Goal: Task Accomplishment & Management: Manage account settings

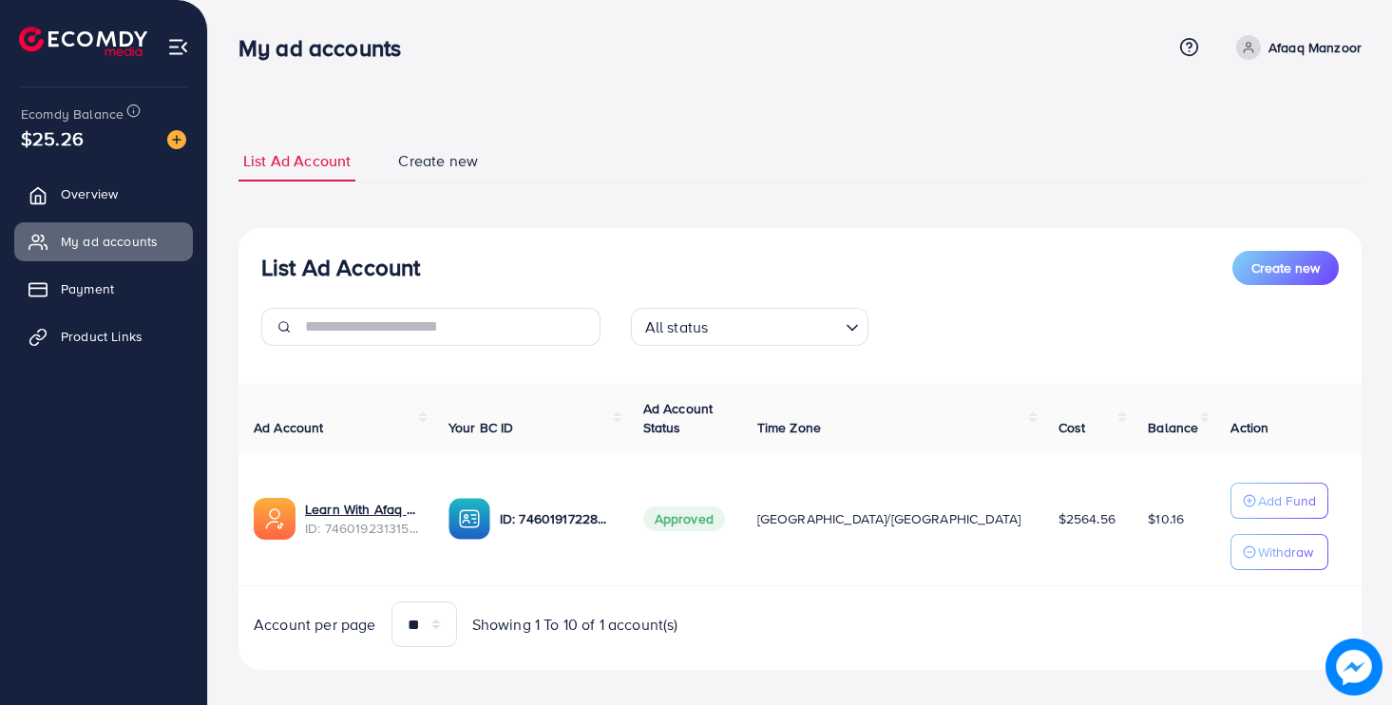
click at [1257, 52] on span at bounding box center [1248, 47] width 25 height 25
click at [1230, 118] on span "Profile" at bounding box center [1244, 113] width 44 height 23
select select "********"
select select "*********"
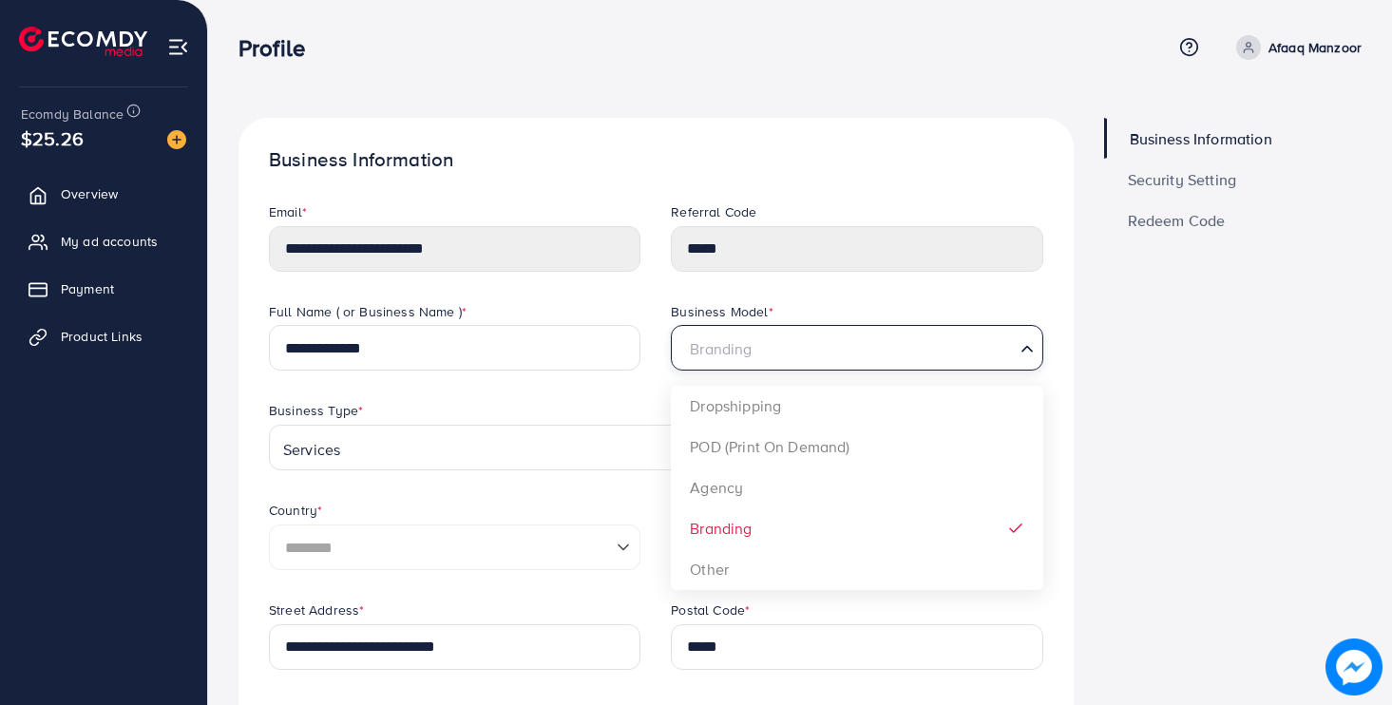
click at [860, 336] on input "Search for option" at bounding box center [845, 348] width 332 height 29
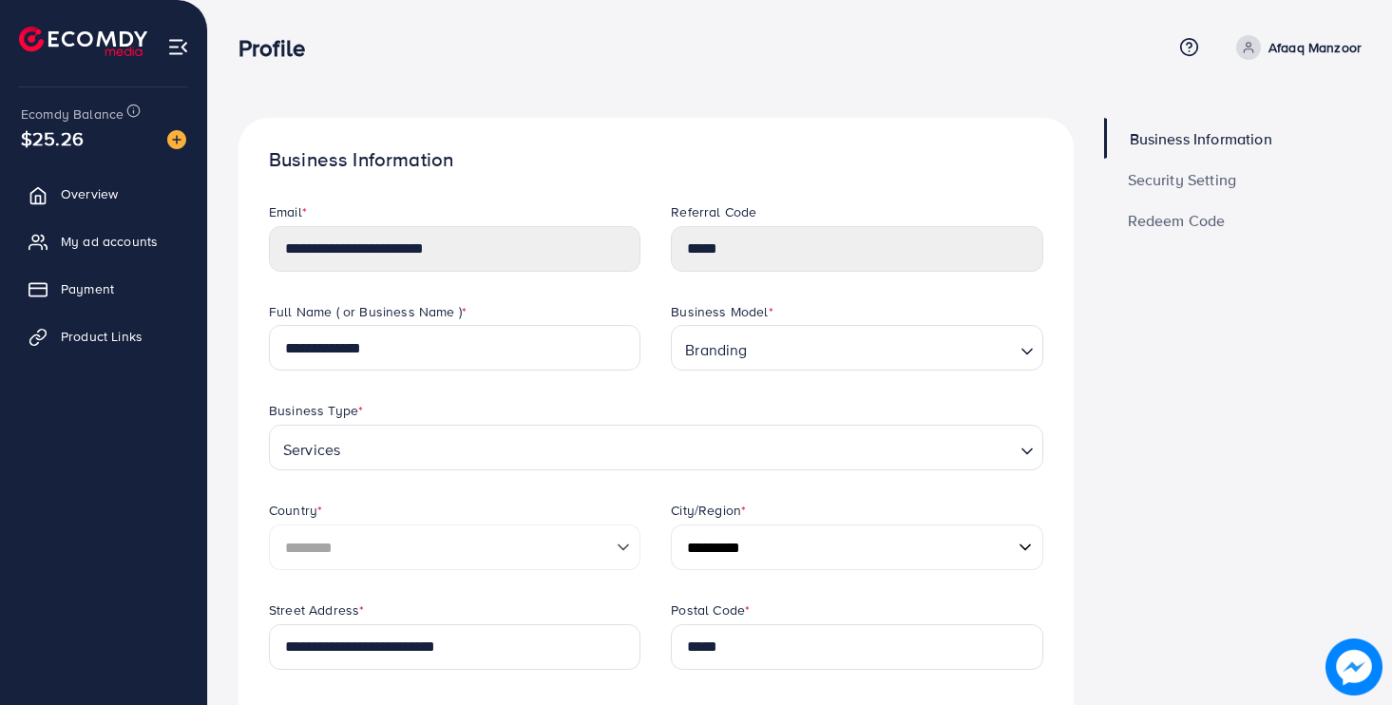
click at [540, 314] on div "Full Name ( or Business Name ) *" at bounding box center [454, 314] width 371 height 24
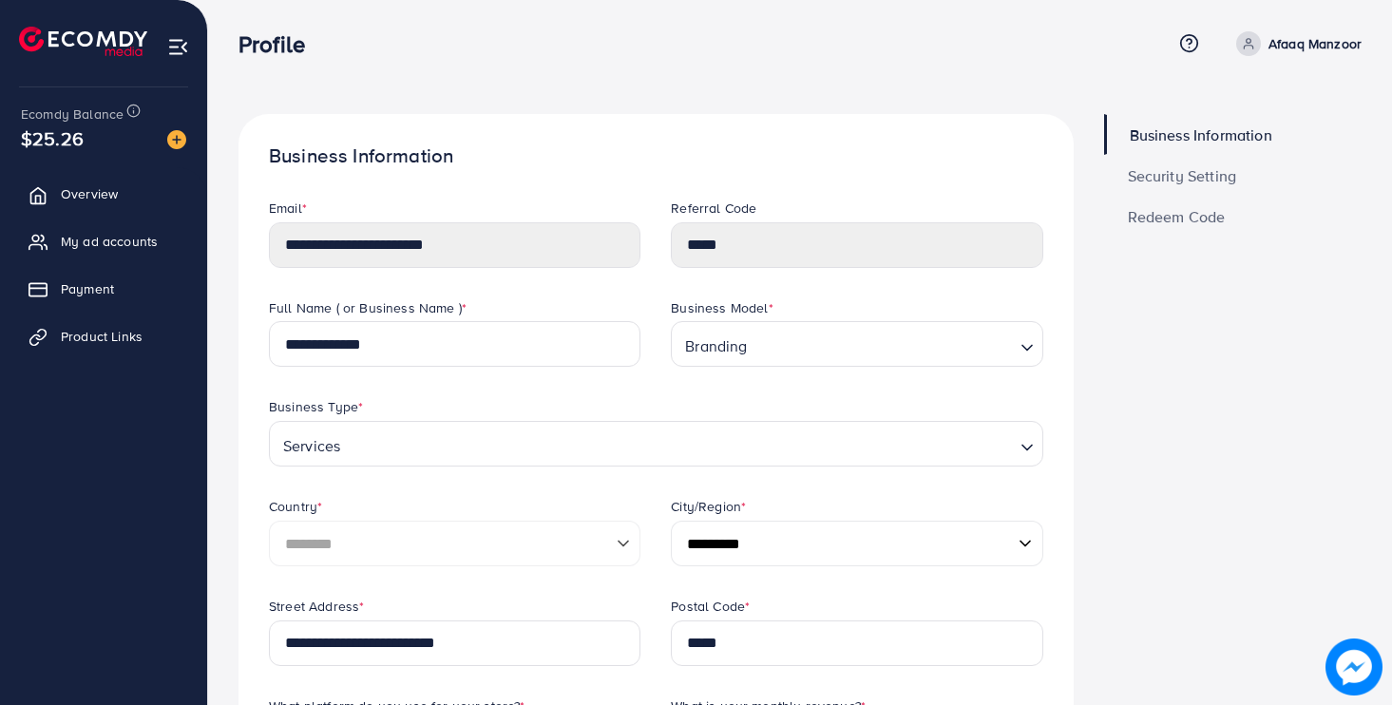
click at [1156, 183] on span "Security Setting" at bounding box center [1182, 175] width 109 height 15
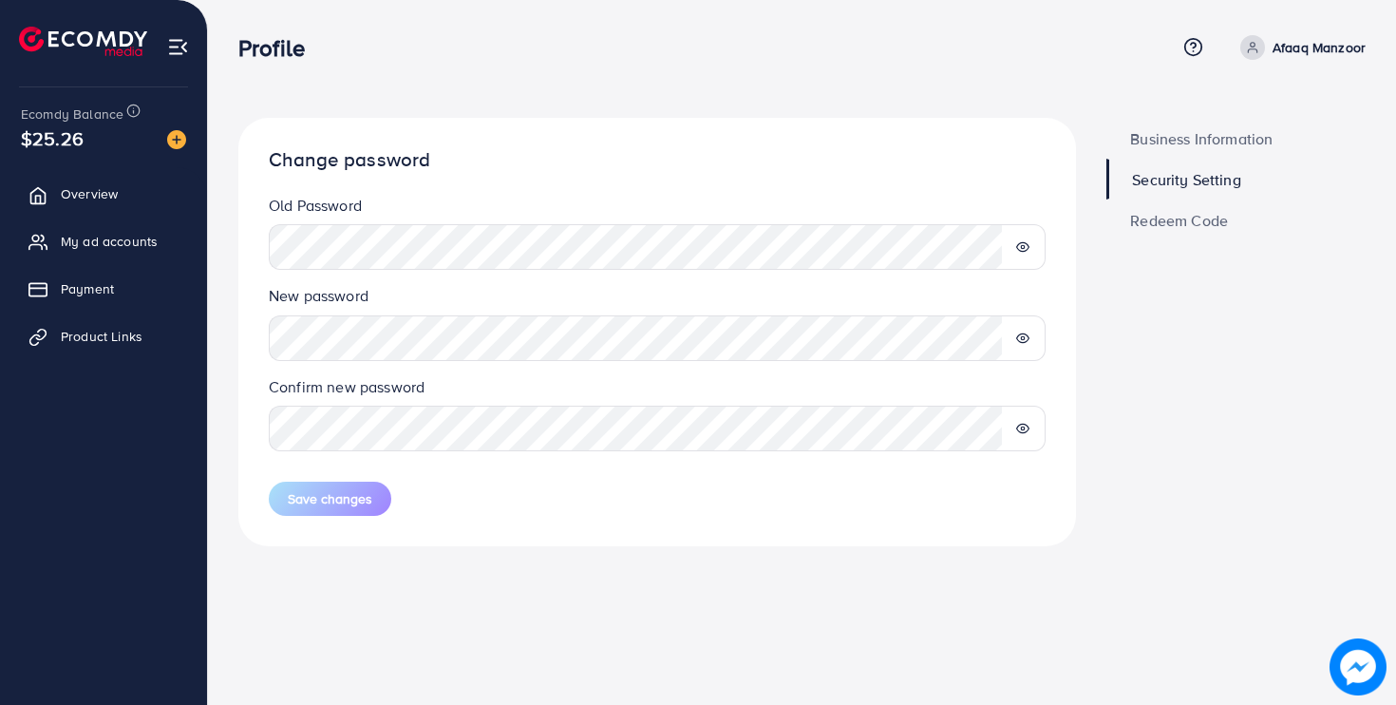
click at [1144, 228] on span "Redeem Code" at bounding box center [1179, 220] width 98 height 15
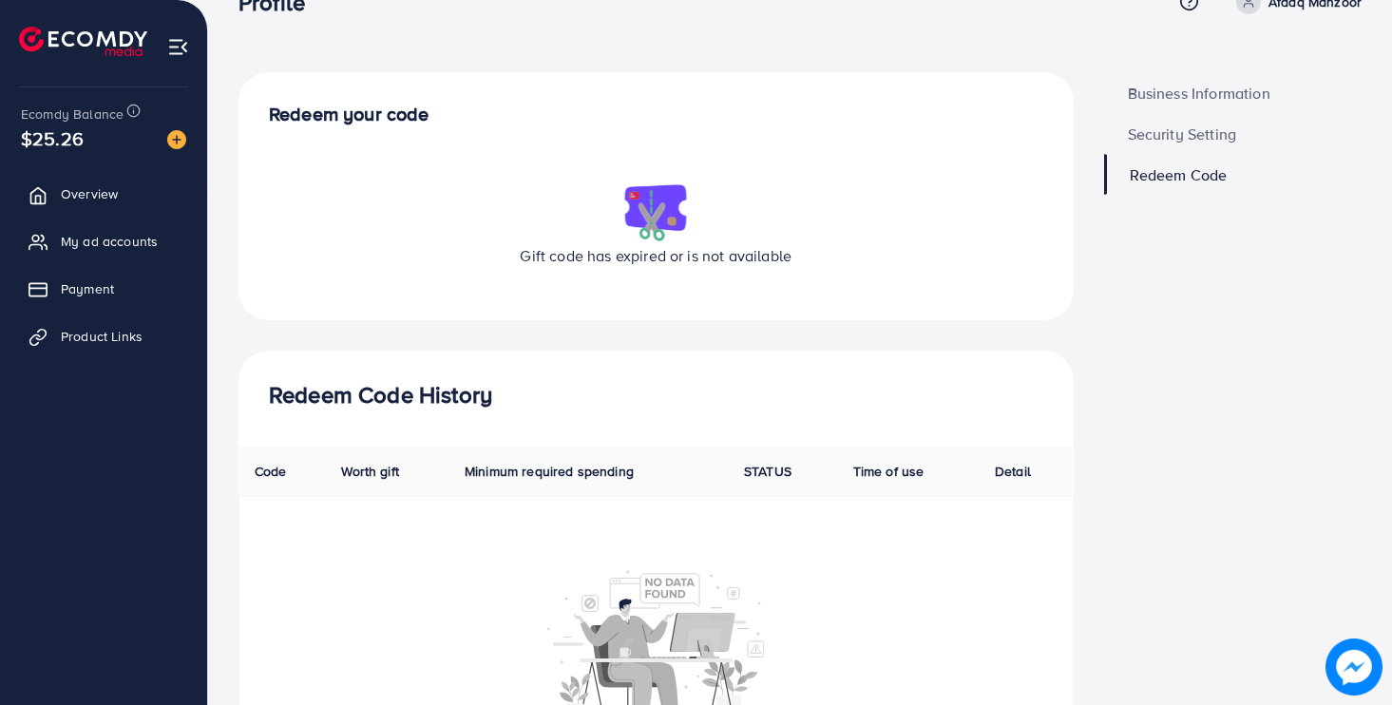
scroll to position [166, 0]
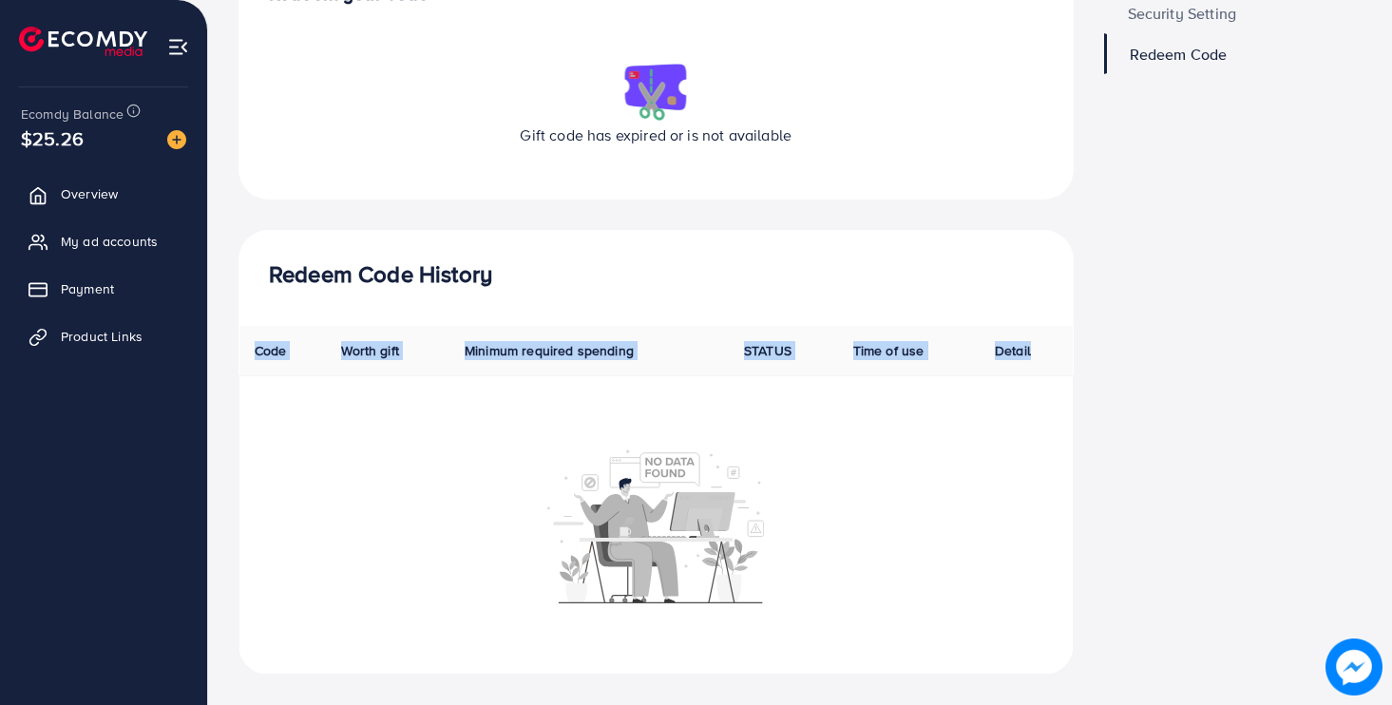
drag, startPoint x: 257, startPoint y: 351, endPoint x: 1054, endPoint y: 343, distance: 797.0
click at [1054, 343] on tr "Code Worth gift Minimum required spending STATUS Time of use Detail" at bounding box center [656, 351] width 834 height 50
